Goal: Information Seeking & Learning: Learn about a topic

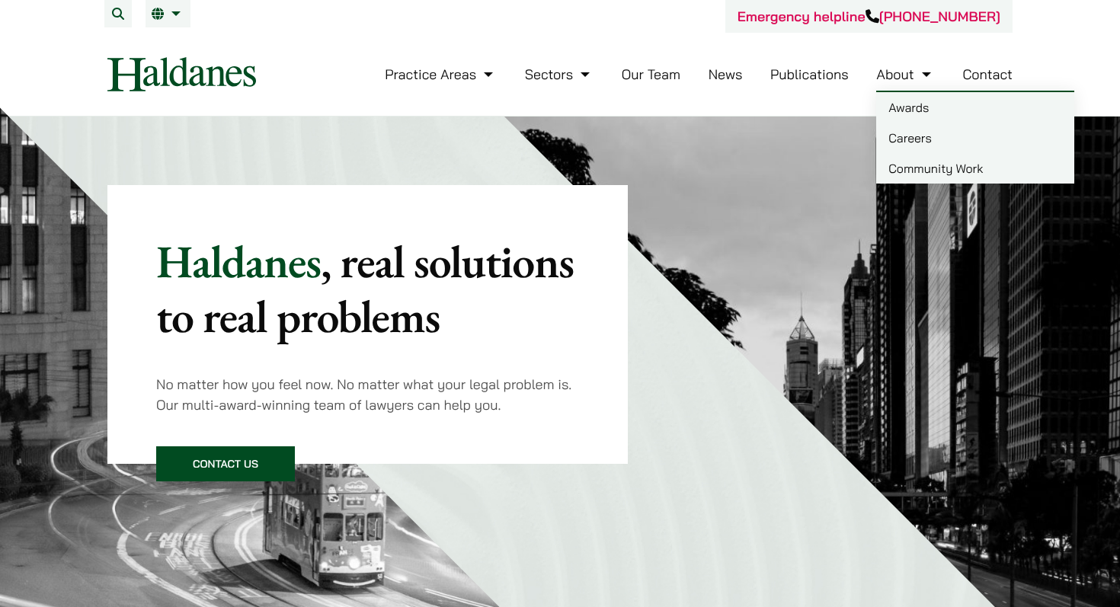
click at [912, 136] on link "Careers" at bounding box center [976, 138] width 198 height 30
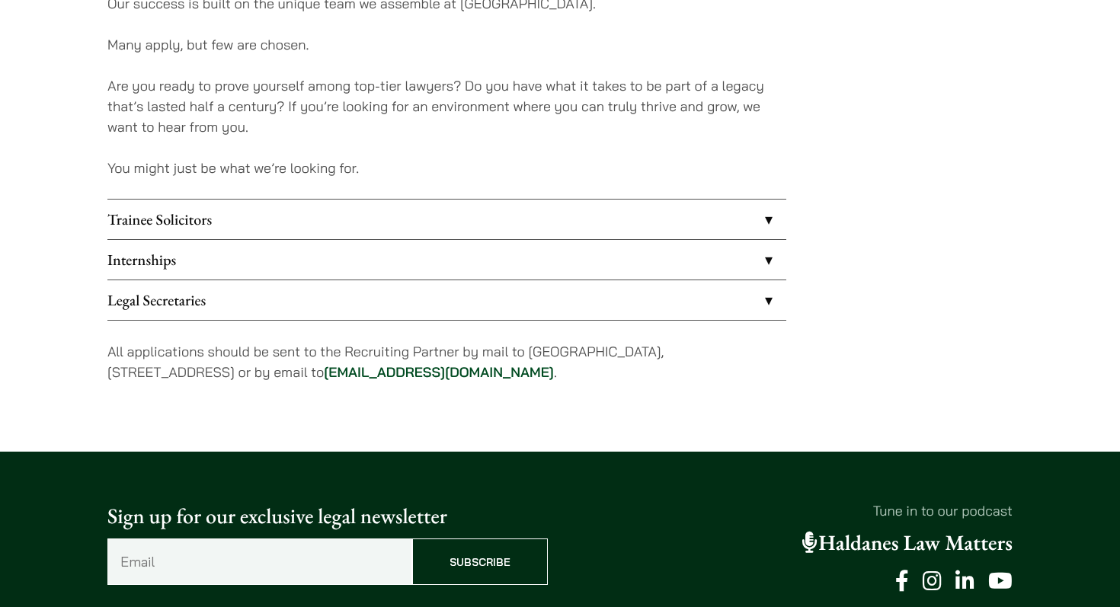
scroll to position [1248, 0]
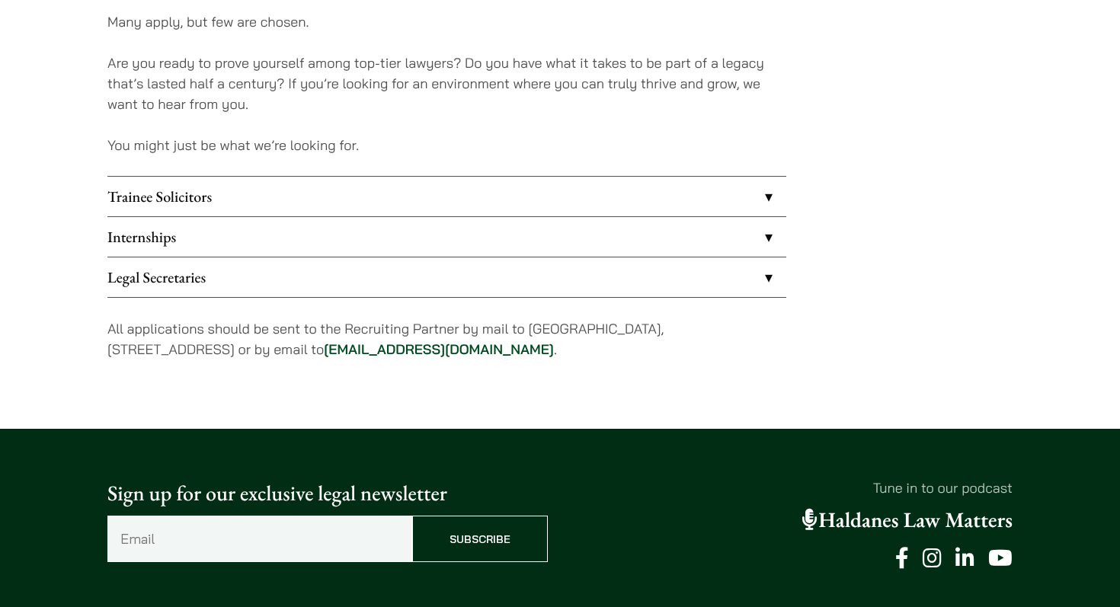
click at [627, 198] on link "Trainee Solicitors" at bounding box center [446, 197] width 679 height 40
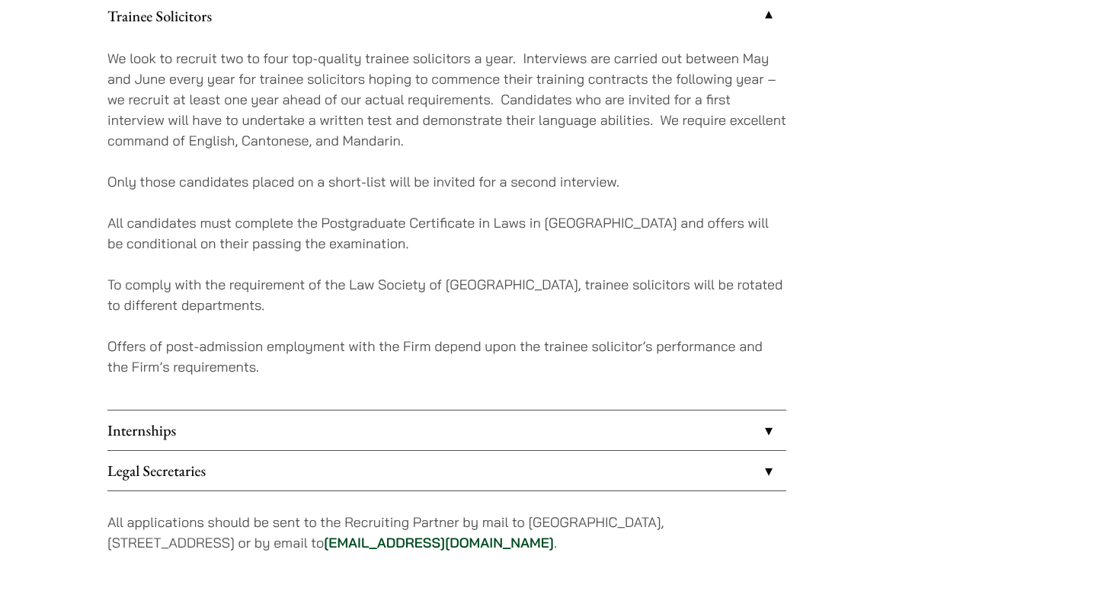
scroll to position [1431, 0]
click at [499, 423] on link "Internships" at bounding box center [446, 429] width 679 height 40
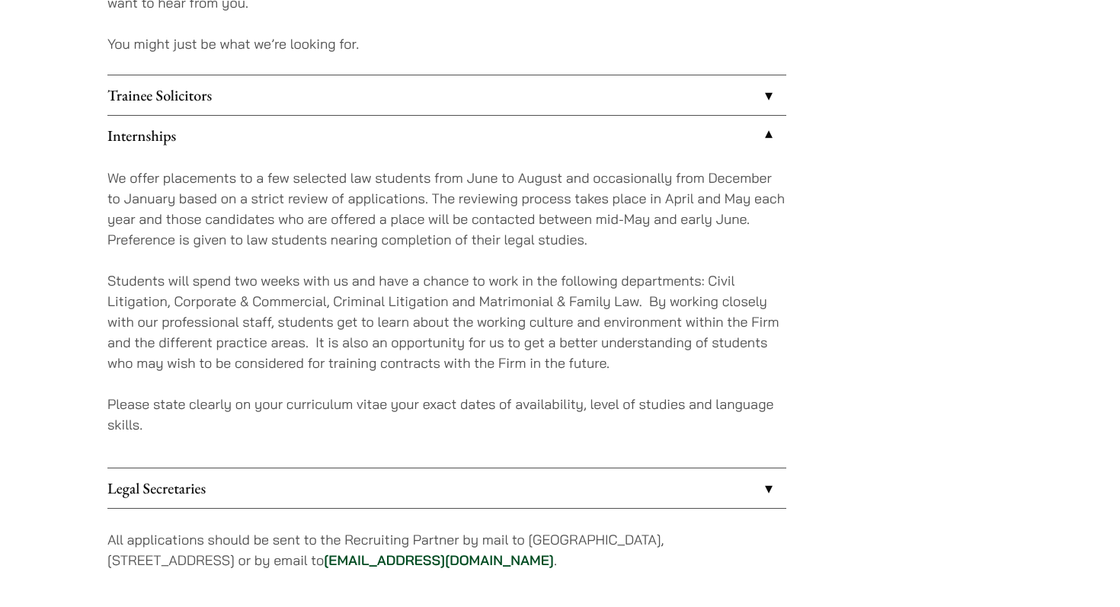
scroll to position [1351, 0]
click at [510, 490] on link "Legal Secretaries" at bounding box center [446, 487] width 679 height 40
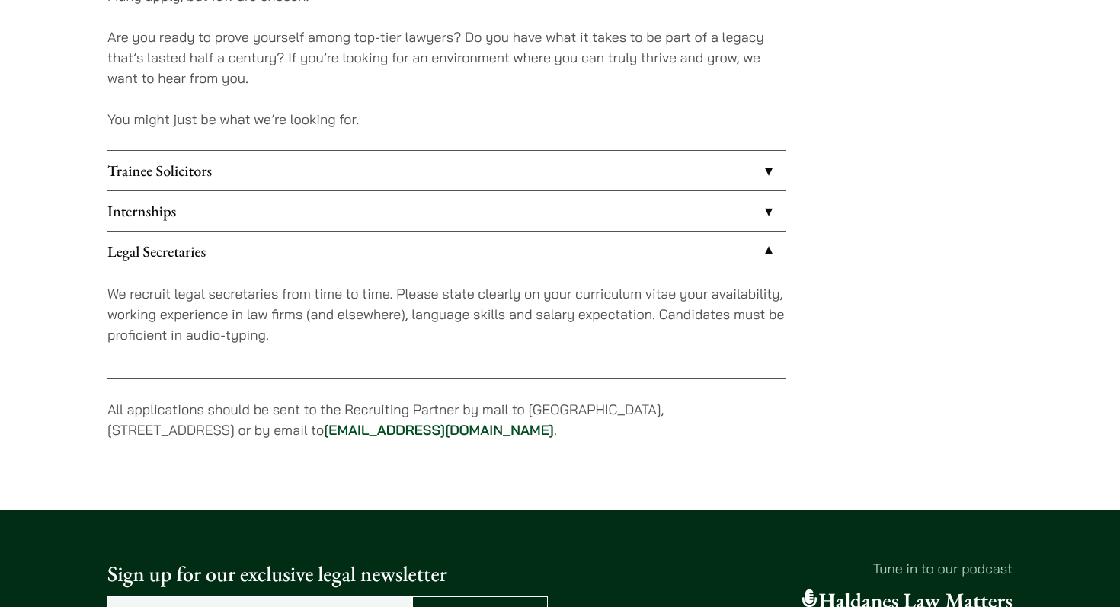
scroll to position [1275, 0]
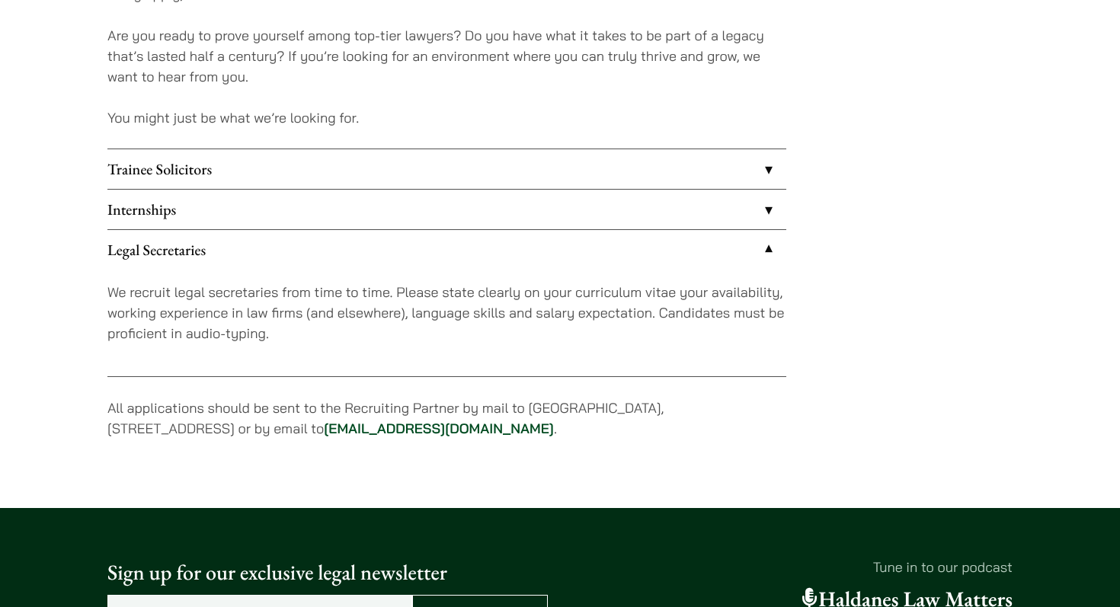
click at [546, 172] on link "Trainee Solicitors" at bounding box center [446, 169] width 679 height 40
